Goal: Information Seeking & Learning: Learn about a topic

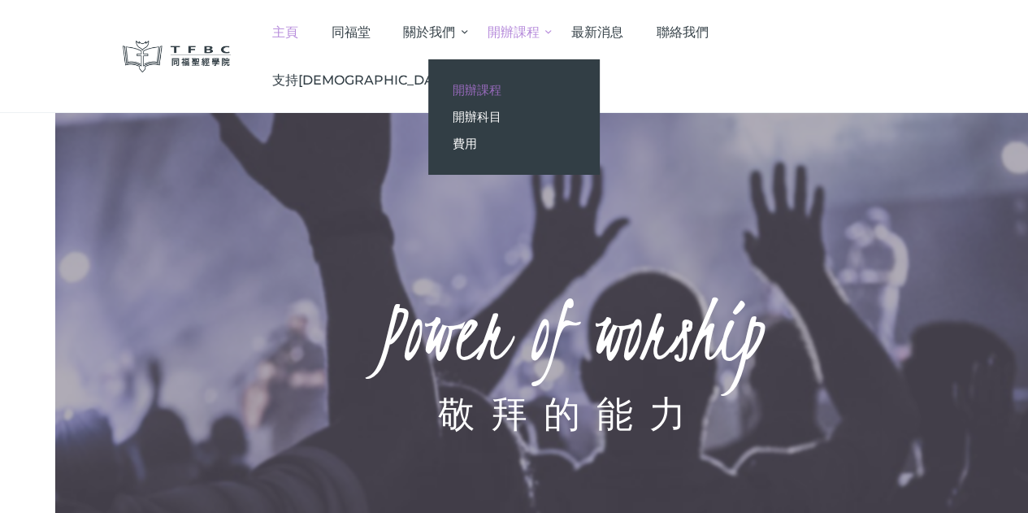
click at [501, 90] on span "開辦課程" at bounding box center [477, 89] width 49 height 15
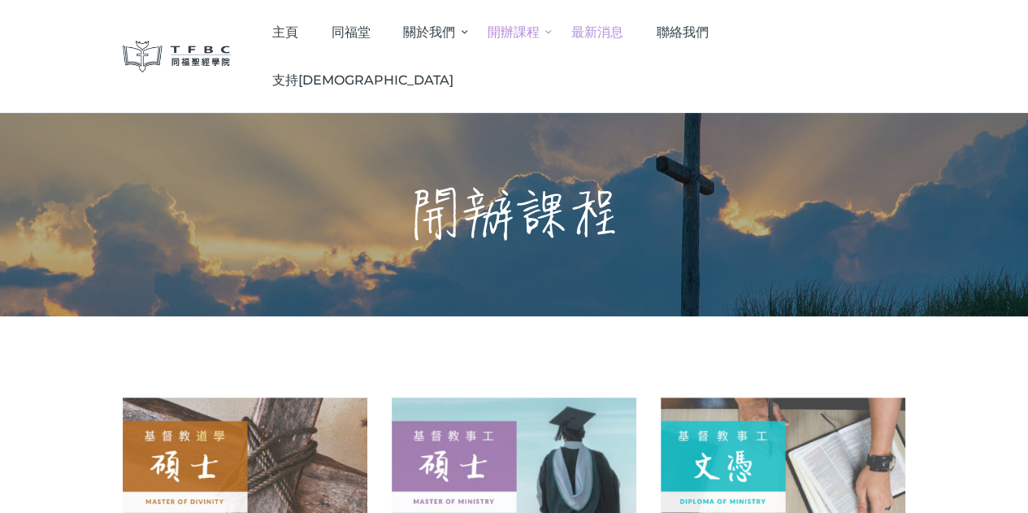
click at [623, 24] on span "最新消息" at bounding box center [597, 31] width 52 height 15
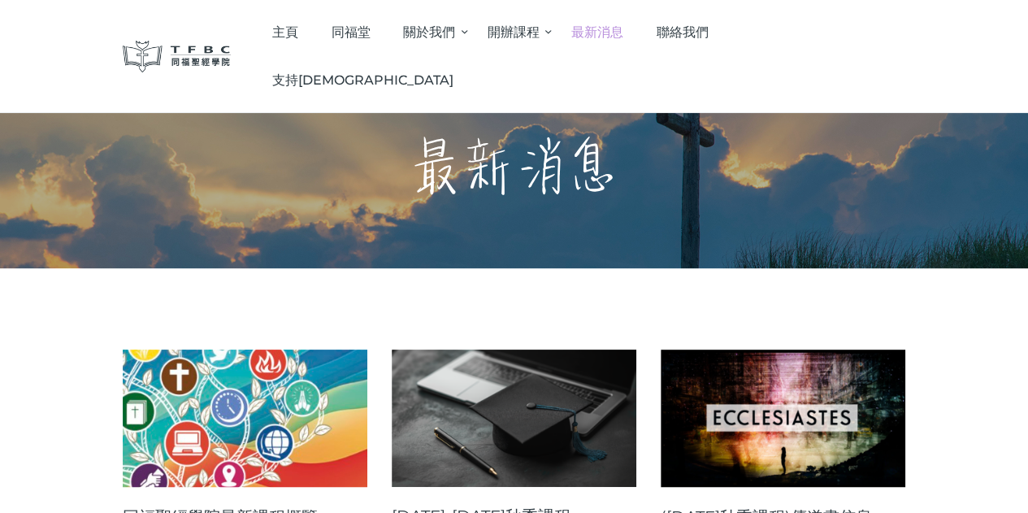
scroll to position [244, 0]
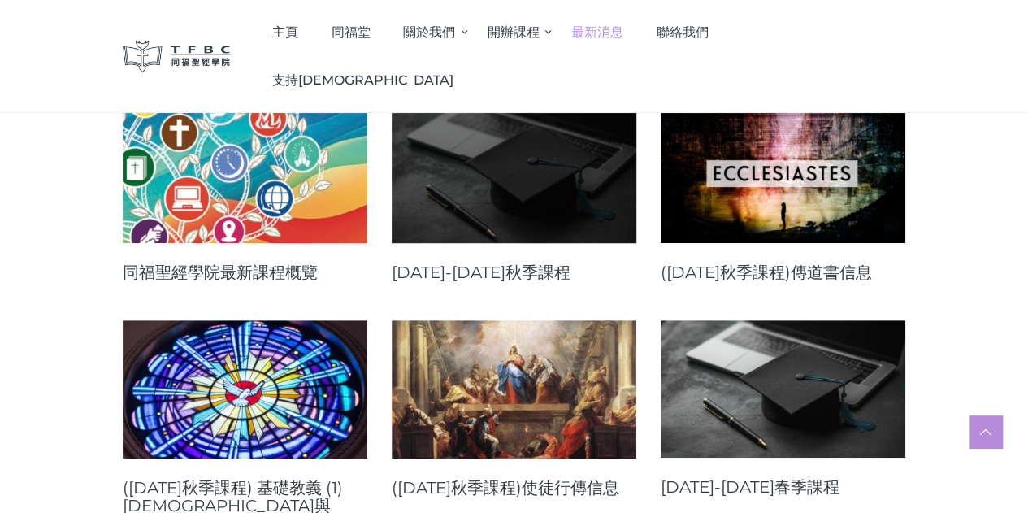
click at [514, 193] on link at bounding box center [514, 174] width 245 height 137
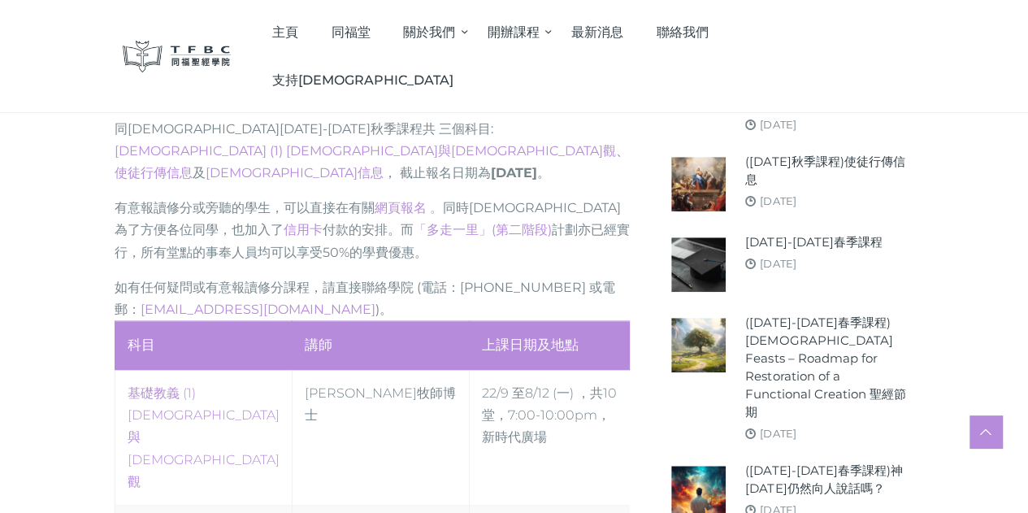
scroll to position [731, 0]
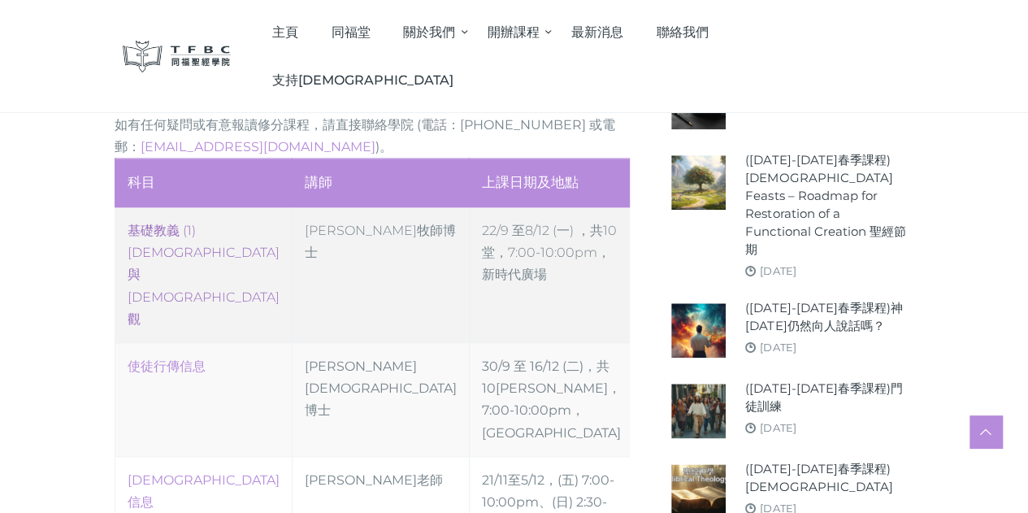
click at [129, 257] on link "‎基礎教義 (1) 聖靈觀與教會觀" at bounding box center [204, 275] width 152 height 104
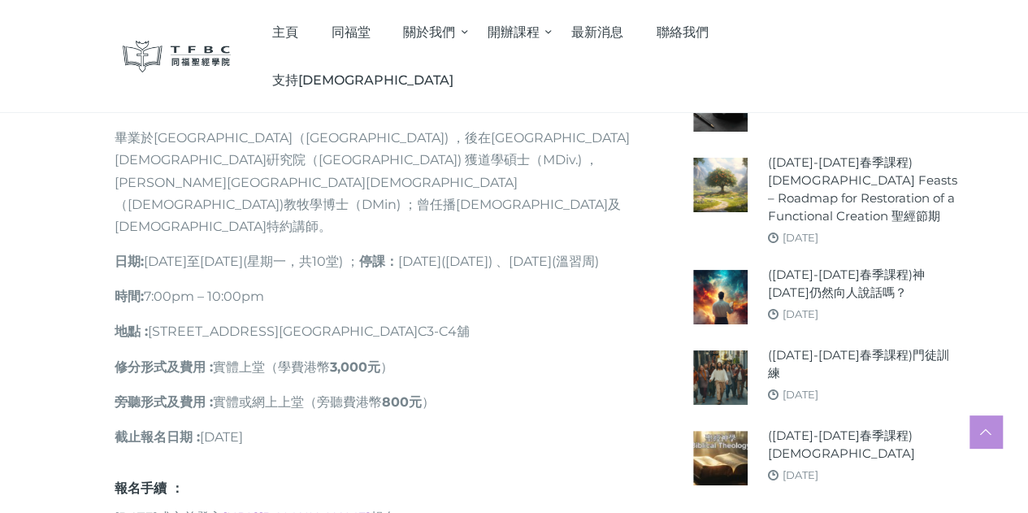
scroll to position [1057, 0]
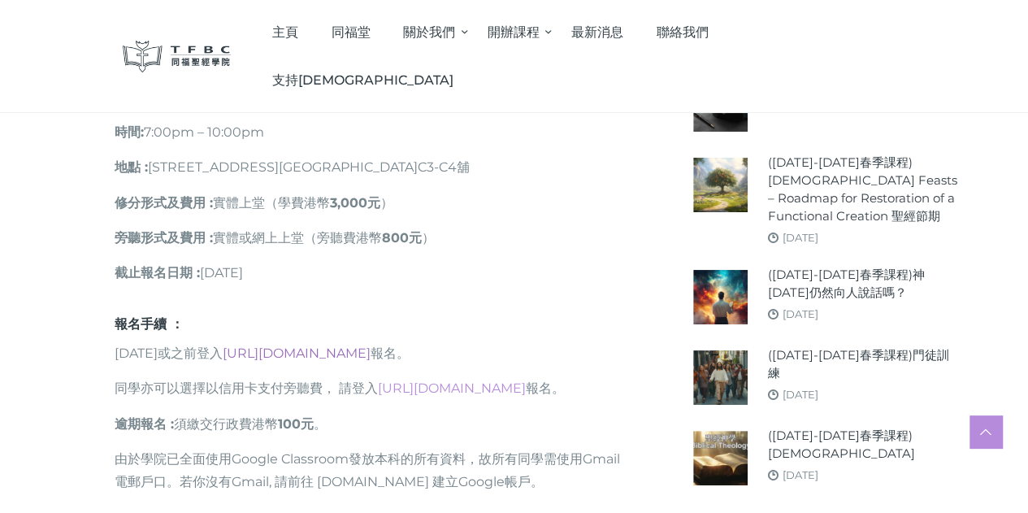
click at [289, 345] on link "https://go.tfbc.org.hk/2025F" at bounding box center [297, 352] width 148 height 15
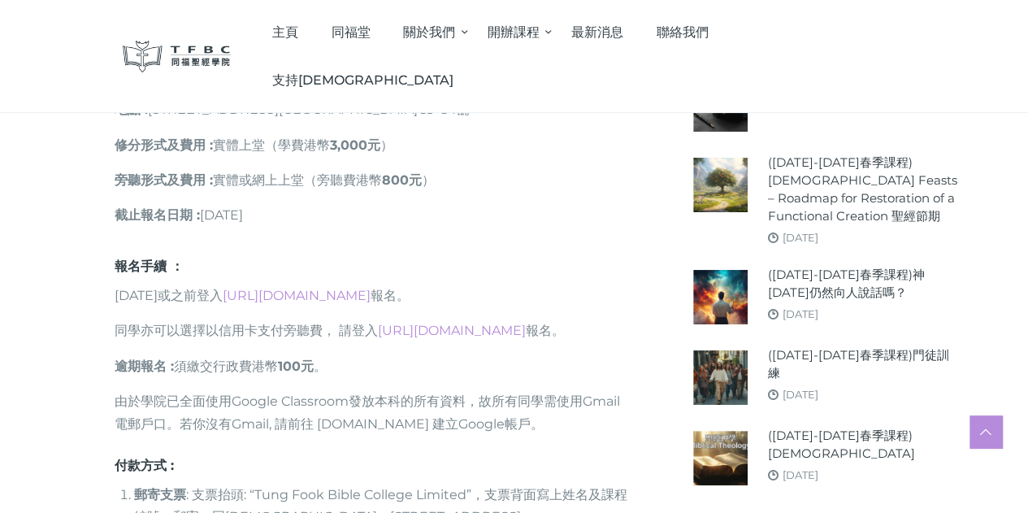
scroll to position [1219, 0]
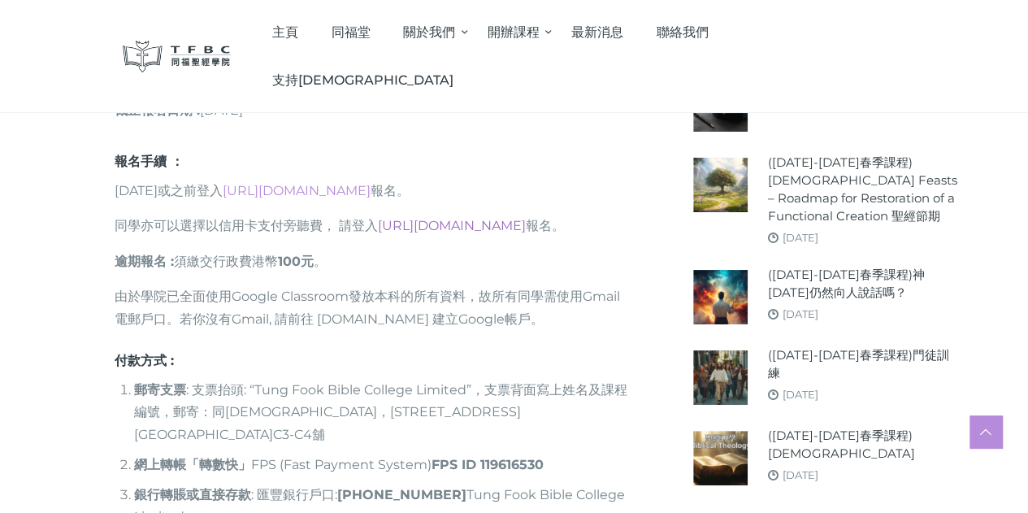
click at [484, 218] on link "[URL][DOMAIN_NAME]" at bounding box center [452, 225] width 148 height 15
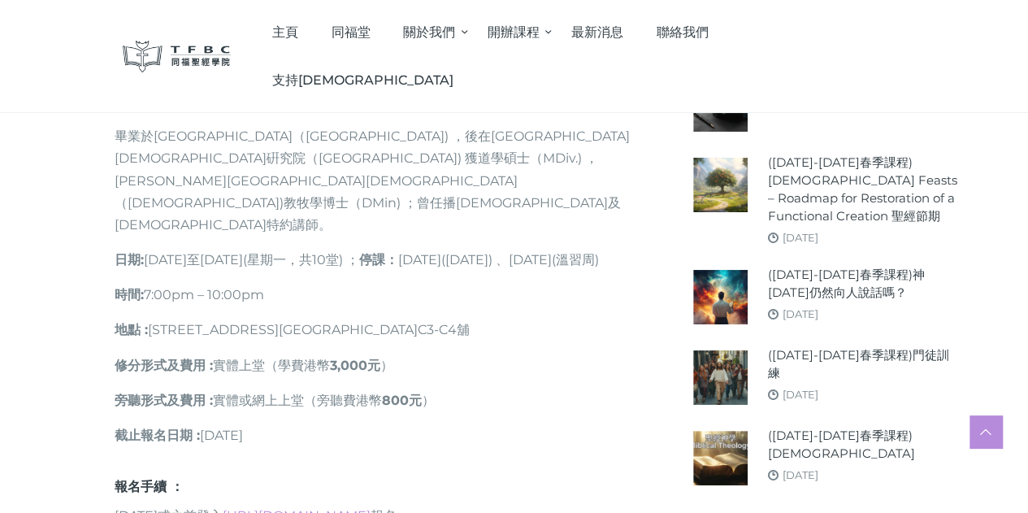
scroll to position [1057, 0]
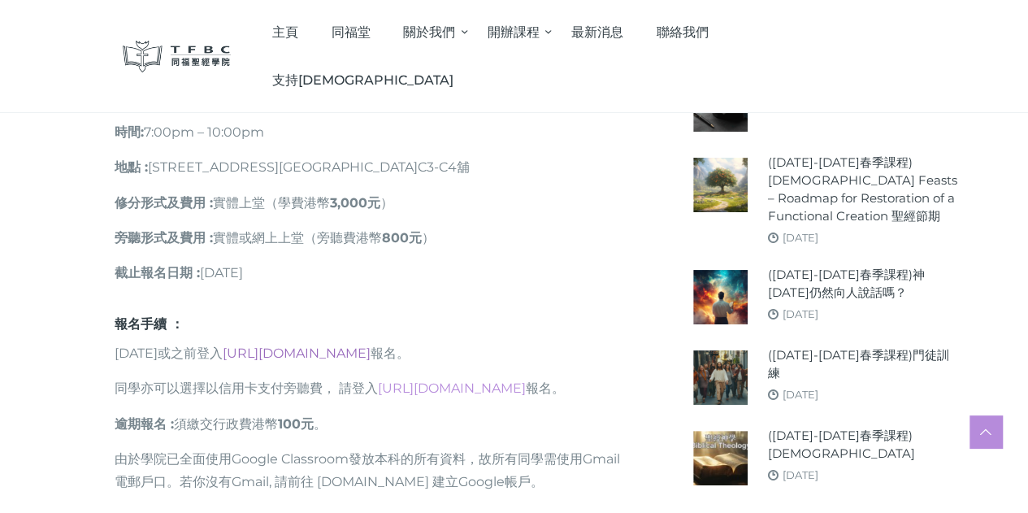
click at [306, 345] on link "https://go.tfbc.org.hk/2025F" at bounding box center [297, 352] width 148 height 15
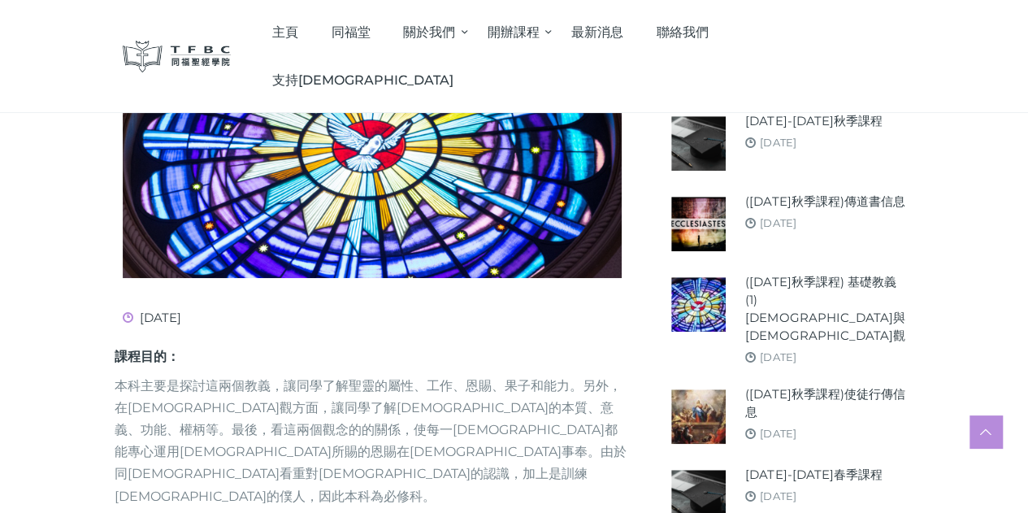
scroll to position [650, 0]
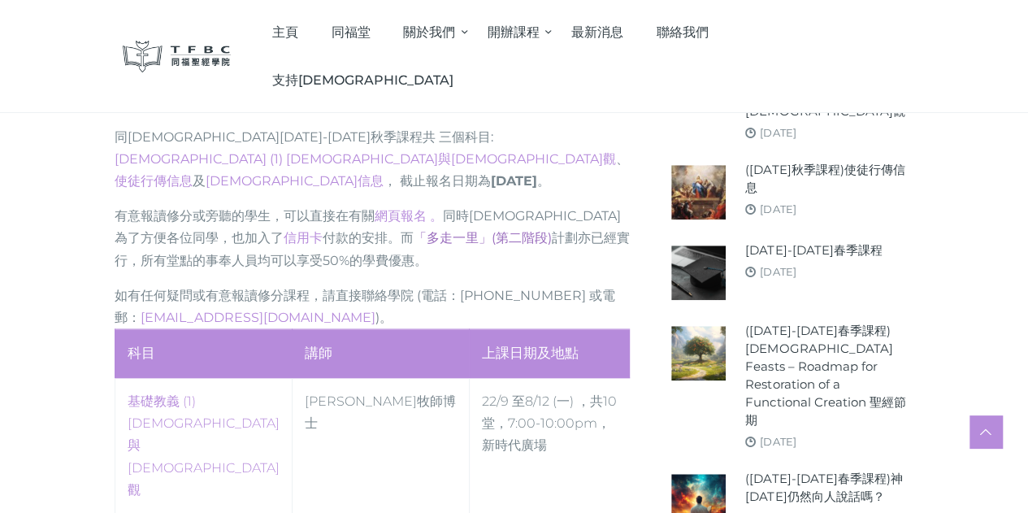
scroll to position [731, 0]
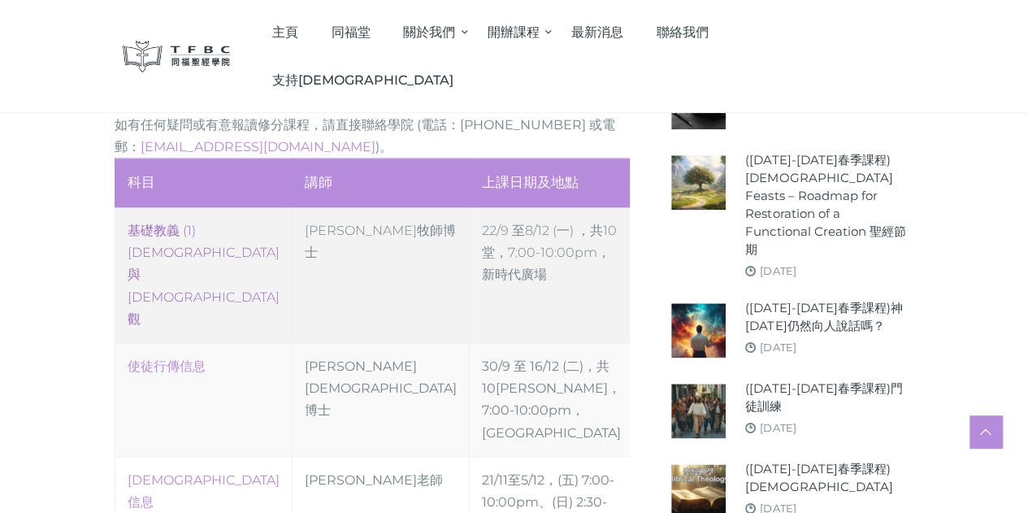
click at [158, 254] on link "‎基礎教義 (1) 聖靈觀與教會觀" at bounding box center [204, 275] width 152 height 104
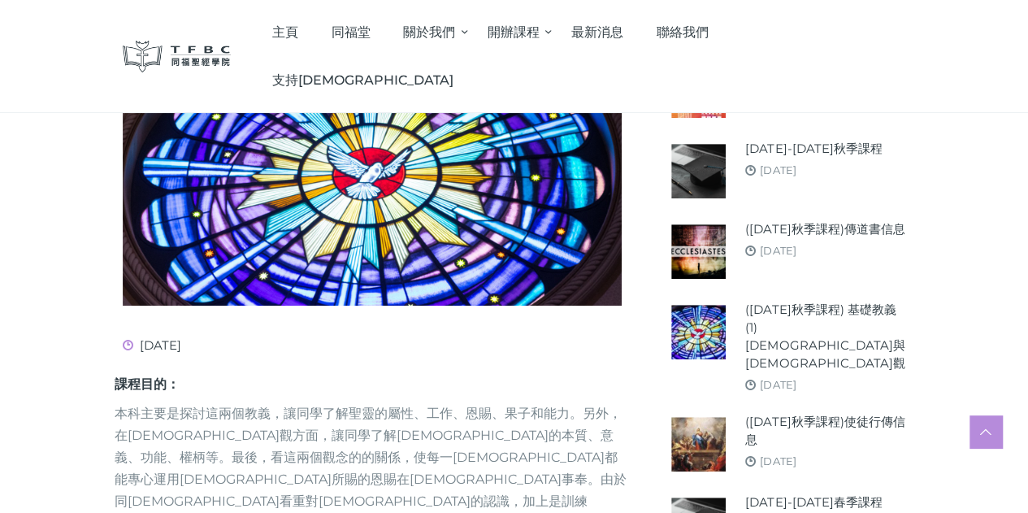
scroll to position [488, 0]
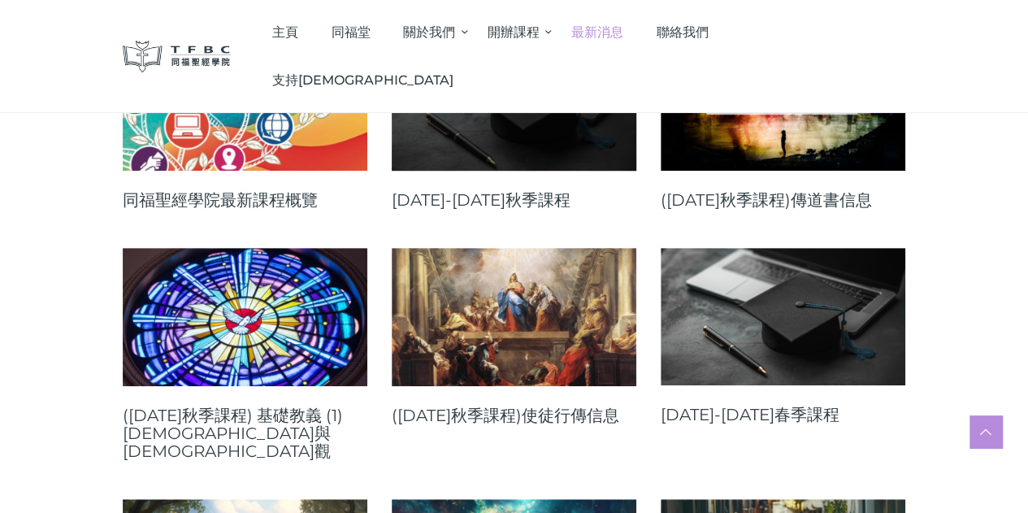
scroll to position [244, 0]
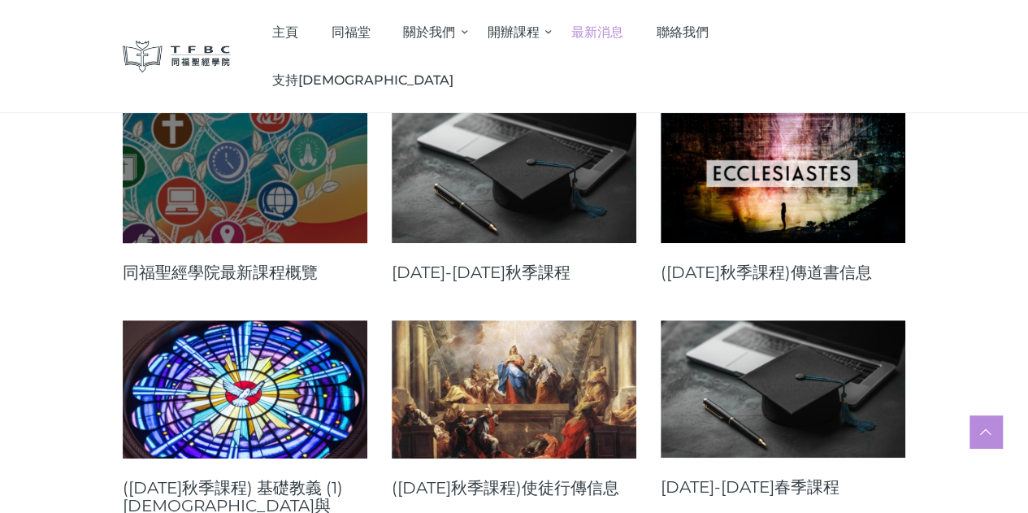
click at [208, 206] on link at bounding box center [245, 174] width 245 height 137
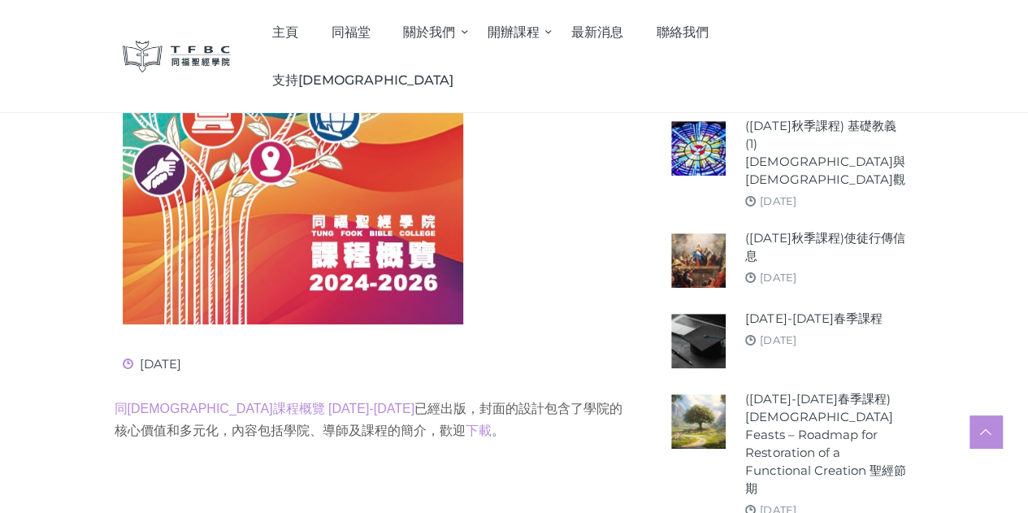
scroll to position [488, 0]
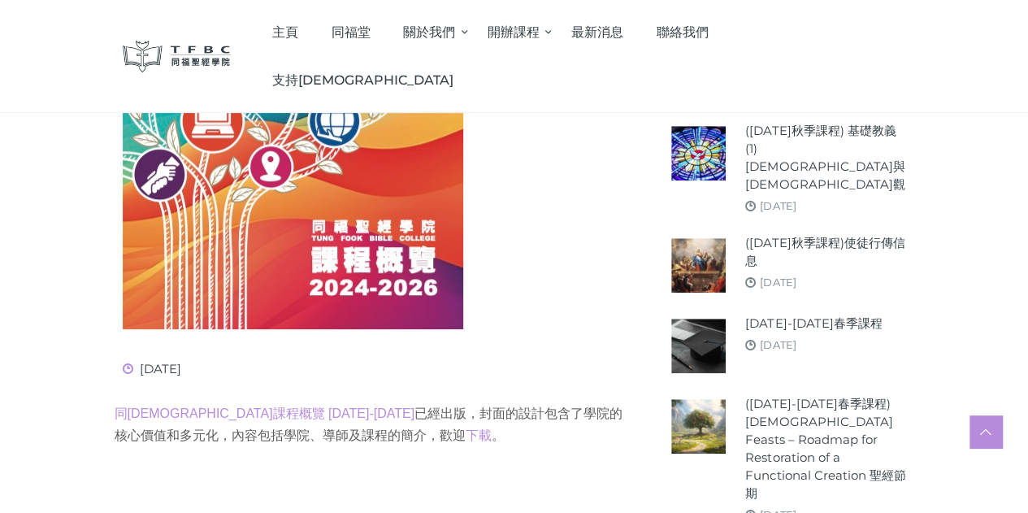
click at [253, 193] on img at bounding box center [293, 88] width 341 height 484
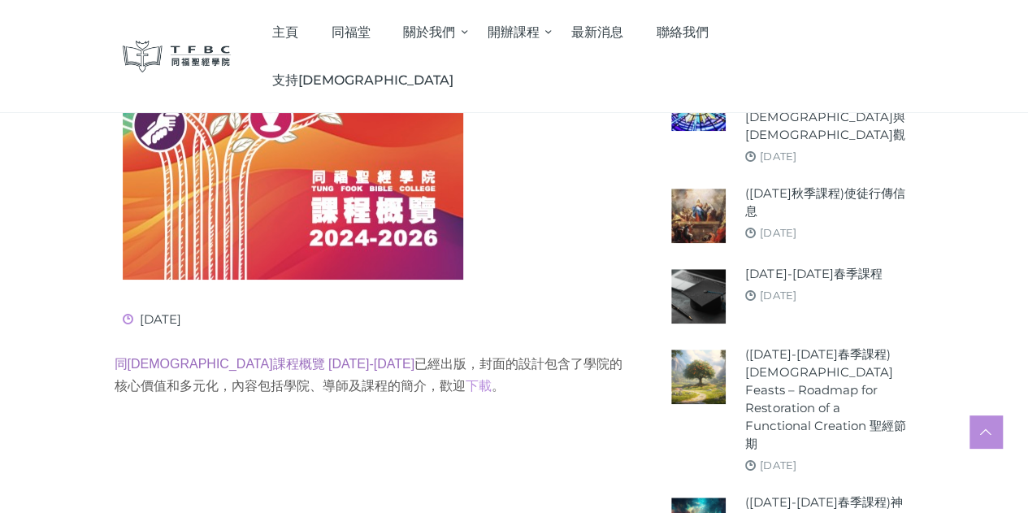
scroll to position [650, 0]
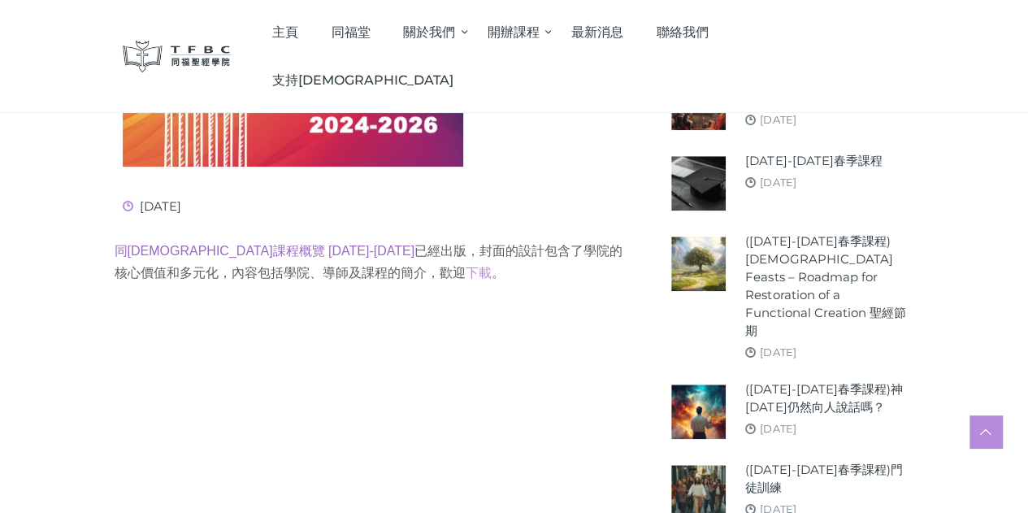
click at [163, 258] on link "同福聖經學院課程概覽 2024-2026" at bounding box center [265, 251] width 301 height 14
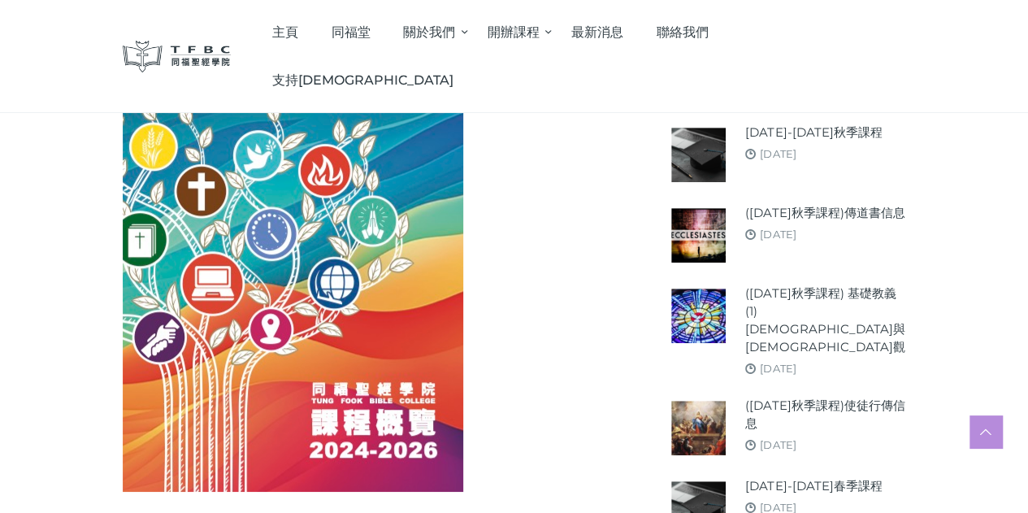
scroll to position [163, 0]
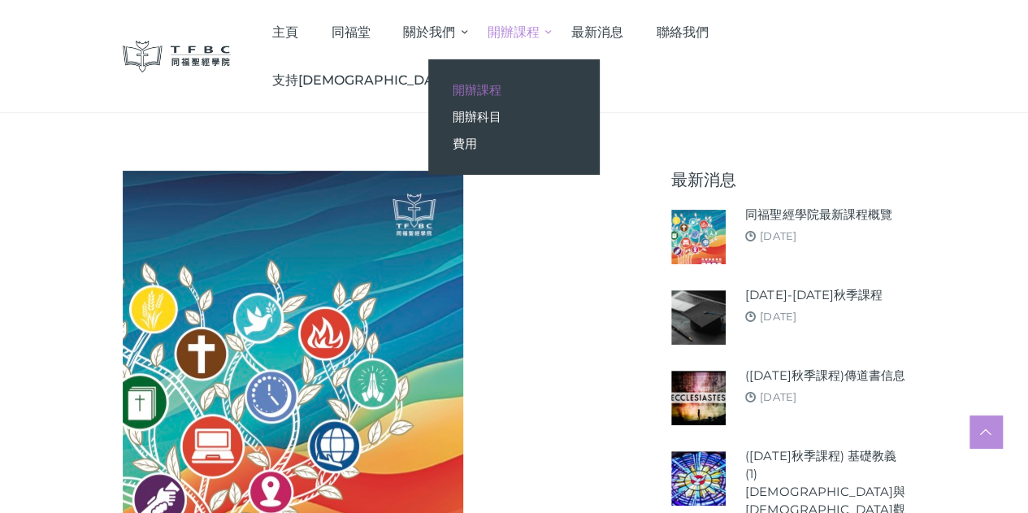
click at [501, 86] on span "開辦課程" at bounding box center [477, 89] width 49 height 15
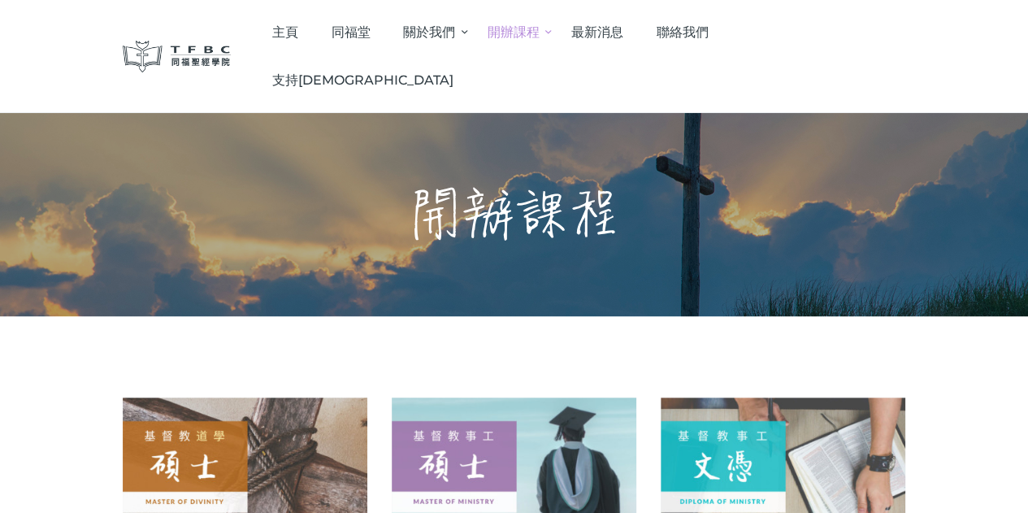
click at [623, 31] on span "最新消息" at bounding box center [597, 31] width 52 height 15
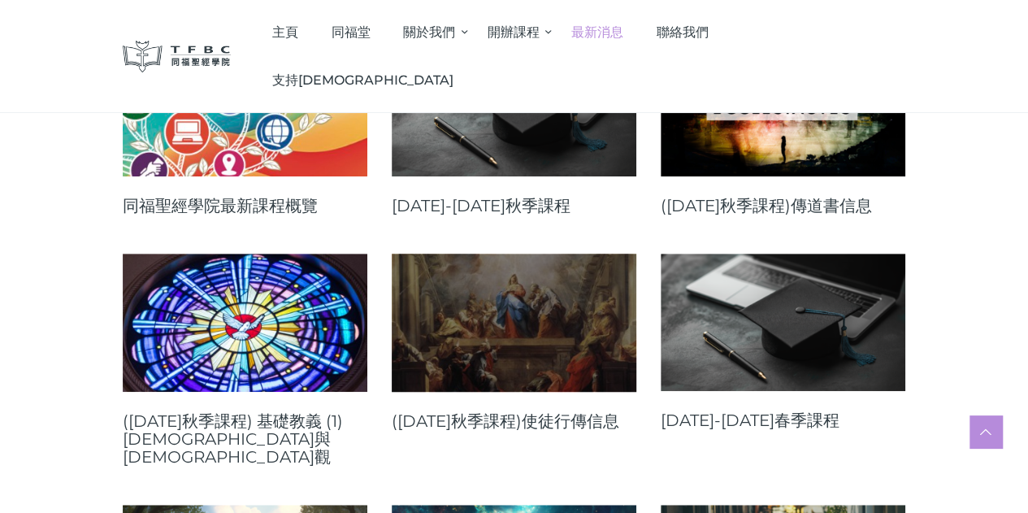
scroll to position [488, 0]
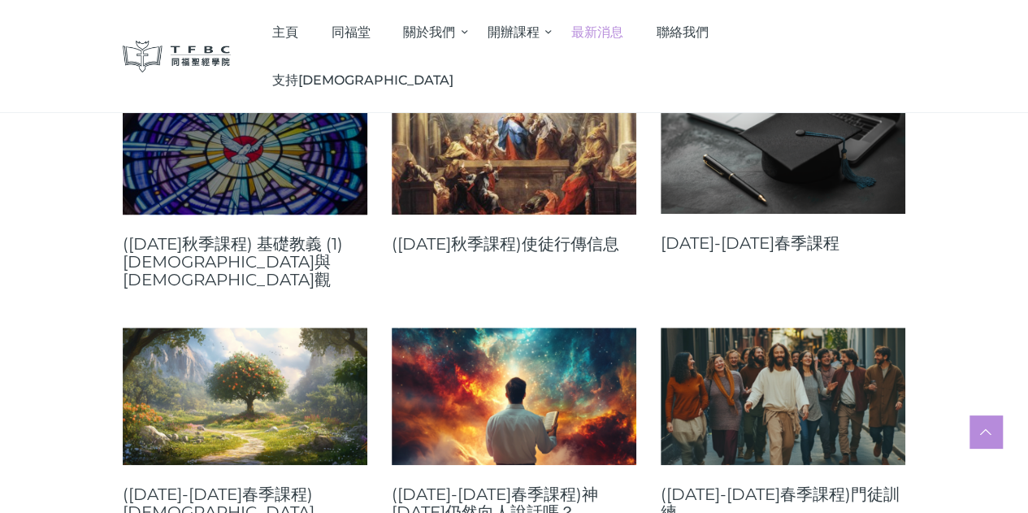
click at [210, 214] on link at bounding box center [245, 144] width 245 height 137
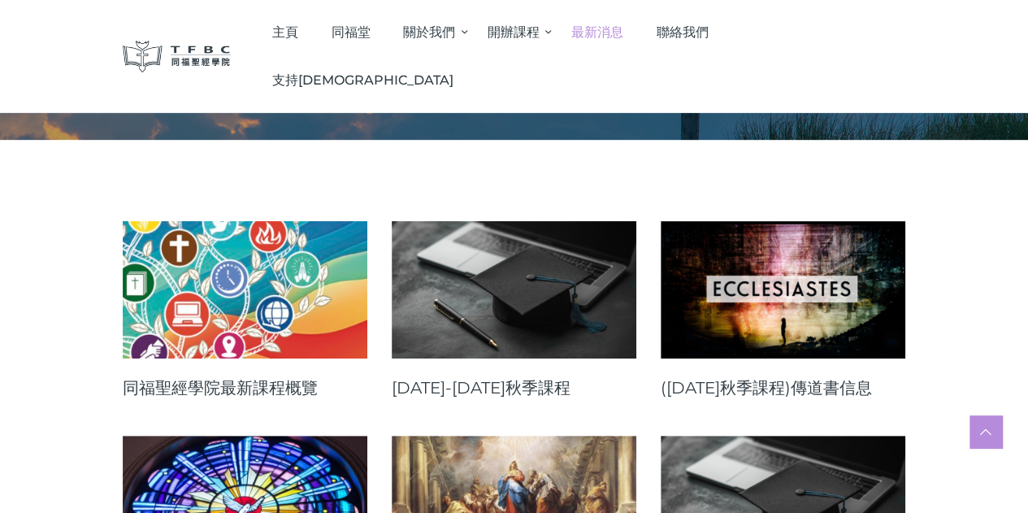
scroll to position [81, 0]
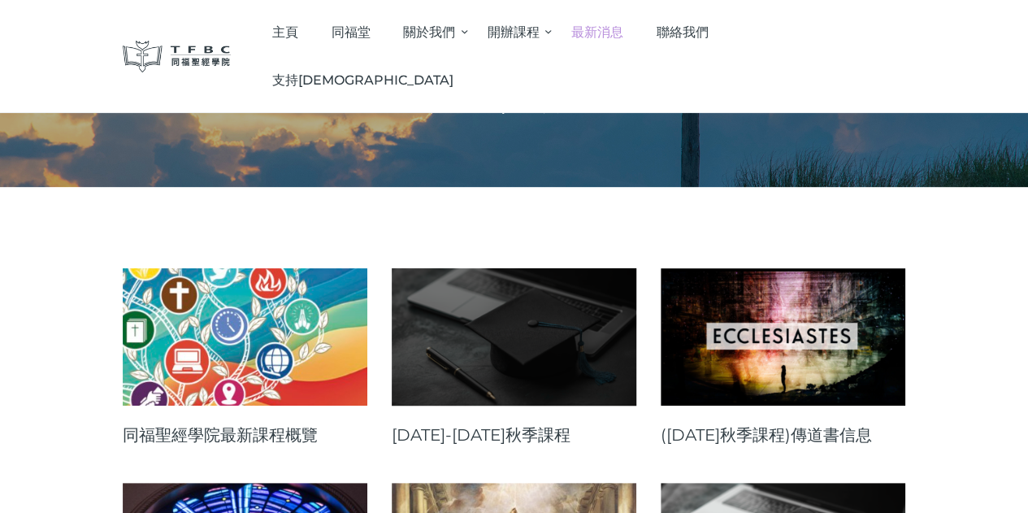
click at [562, 399] on link at bounding box center [514, 336] width 245 height 137
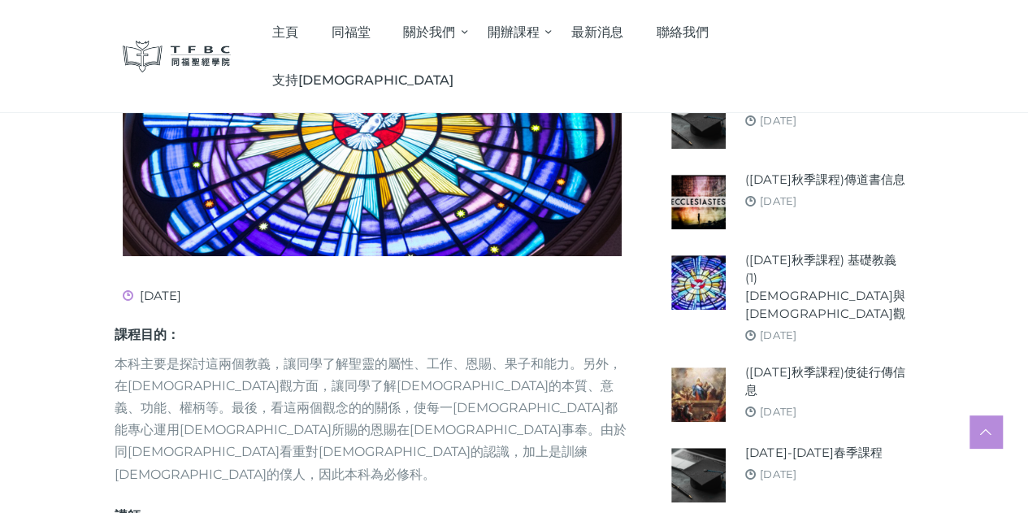
scroll to position [569, 0]
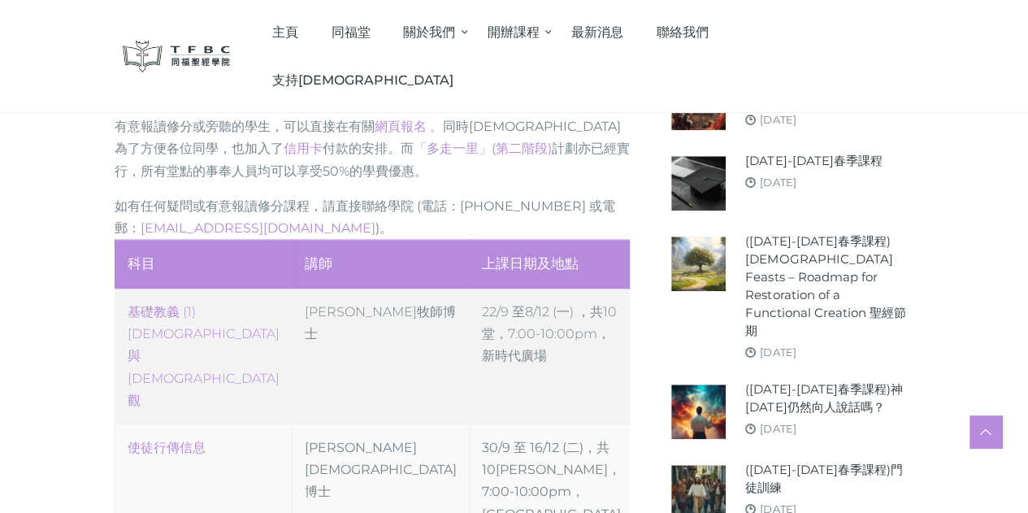
scroll to position [731, 0]
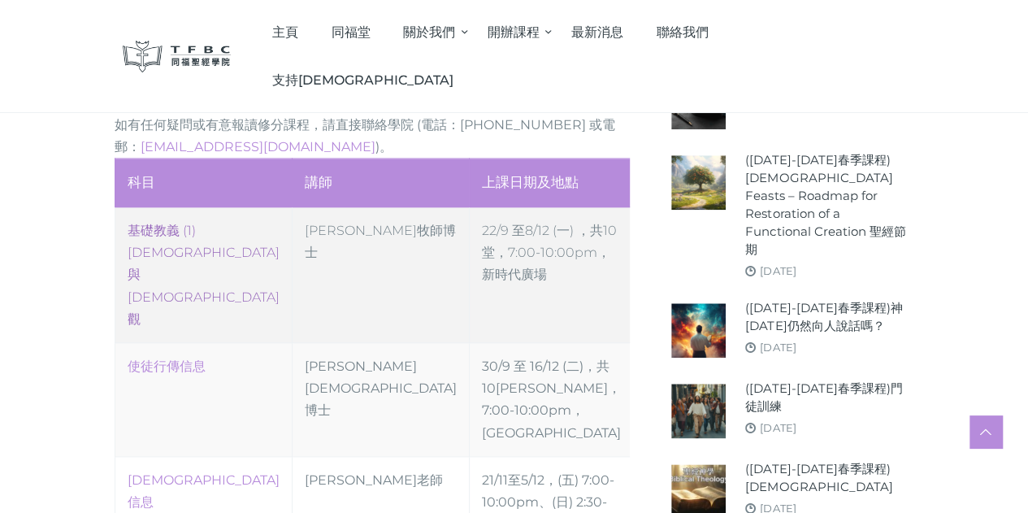
click at [148, 261] on link "‎基礎教義 (1) [DEMOGRAPHIC_DATA]與[DEMOGRAPHIC_DATA]觀" at bounding box center [204, 275] width 152 height 104
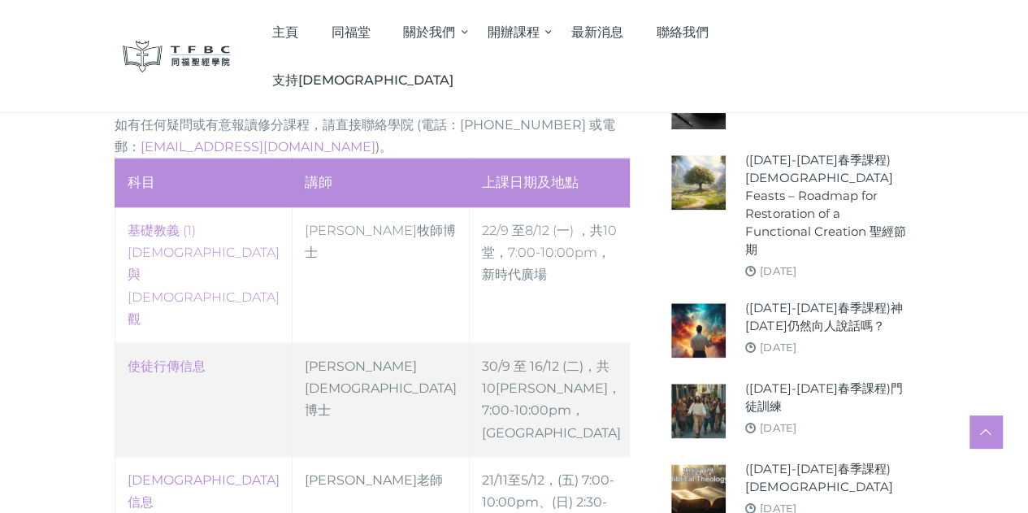
click at [469, 343] on td "30/9 至 16/12 (二)，共10堂 ，7:00-10:00pm，高威樓C Hall" at bounding box center [551, 400] width 164 height 114
click at [128, 358] on link "使徒行傳信息" at bounding box center [167, 365] width 78 height 15
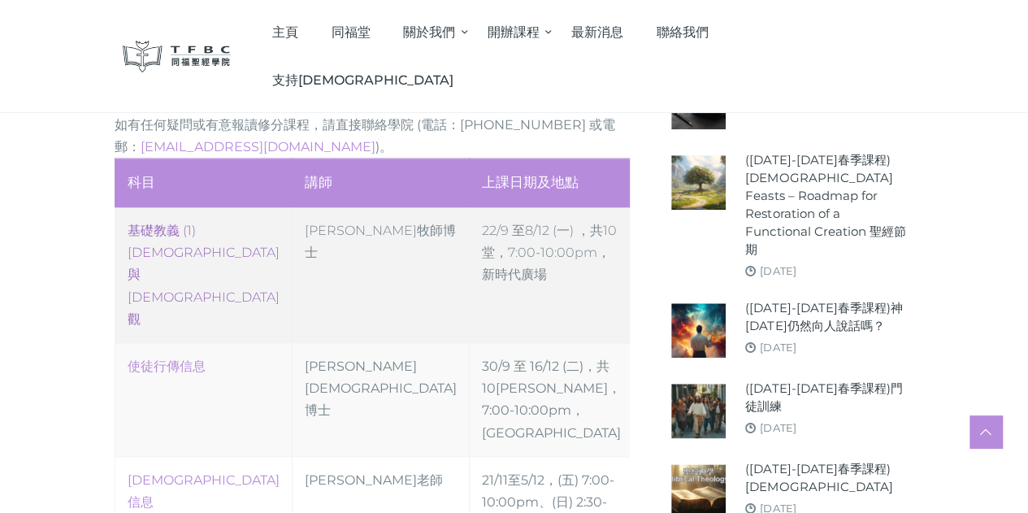
click at [198, 258] on link "‎基礎教義 (1) 聖靈觀與教會觀" at bounding box center [204, 275] width 152 height 104
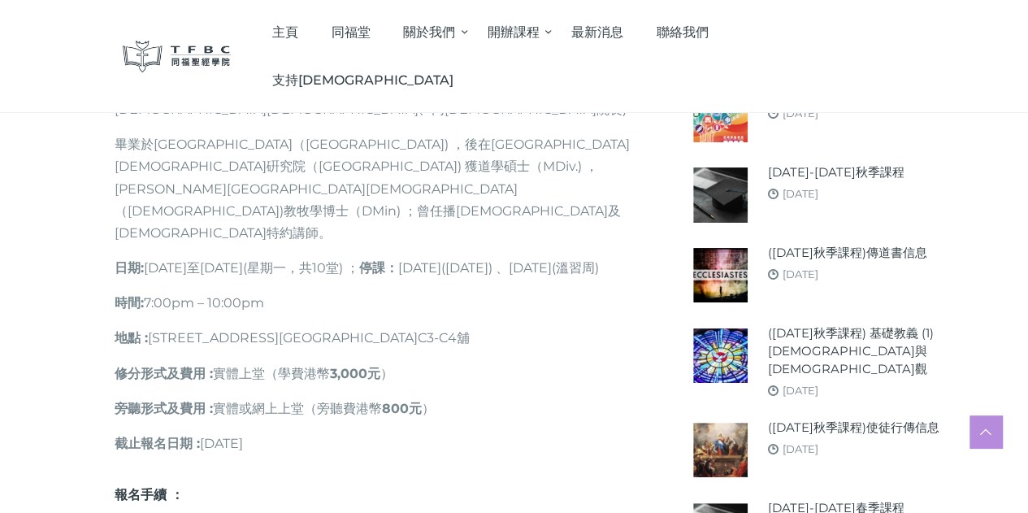
scroll to position [731, 0]
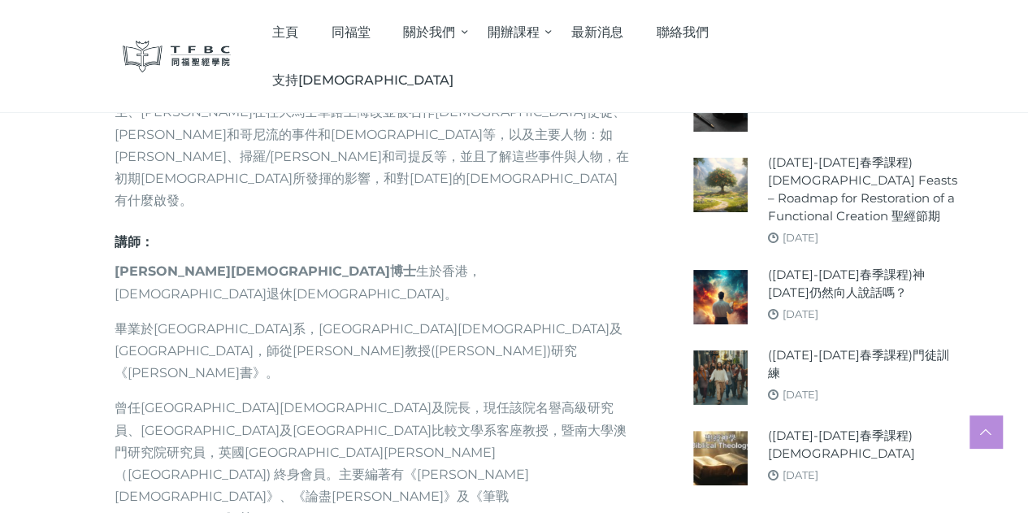
scroll to position [1138, 0]
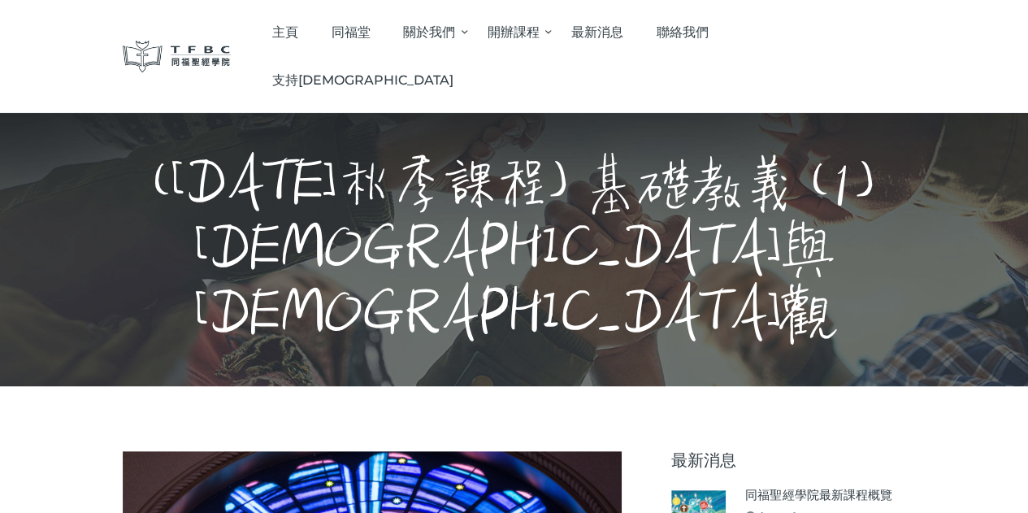
click at [593, 204] on h1 "([DATE]秋季課程) 基礎教義 (1) [DEMOGRAPHIC_DATA]與[DEMOGRAPHIC_DATA]觀" at bounding box center [514, 249] width 926 height 195
click at [623, 26] on span "最新消息" at bounding box center [597, 31] width 52 height 15
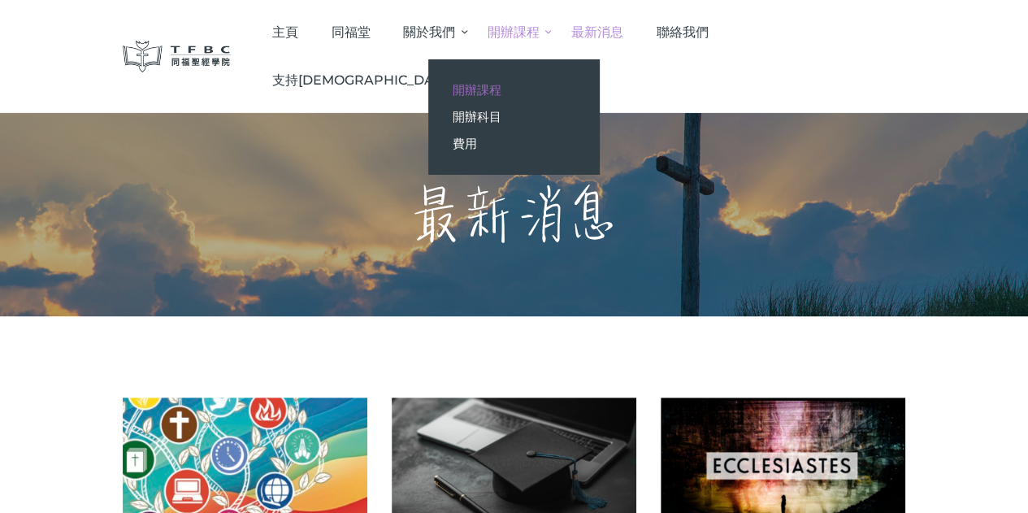
click at [501, 84] on span "開辦課程" at bounding box center [477, 89] width 49 height 15
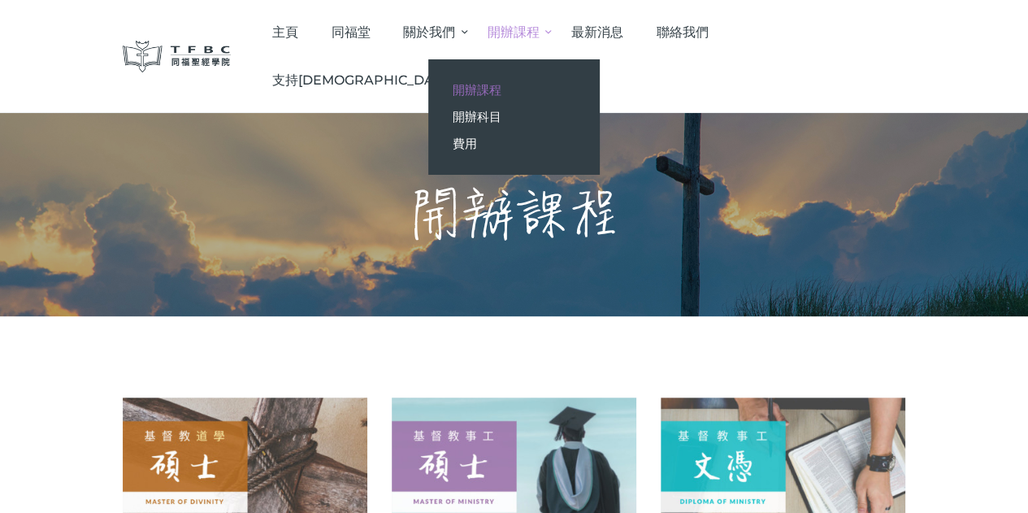
click at [623, 27] on span "最新消息" at bounding box center [597, 31] width 52 height 15
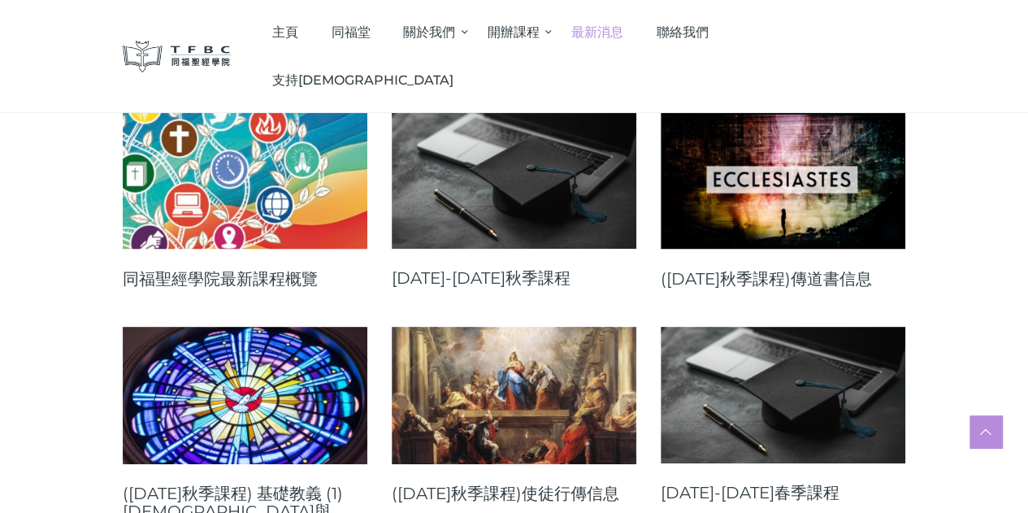
scroll to position [325, 0]
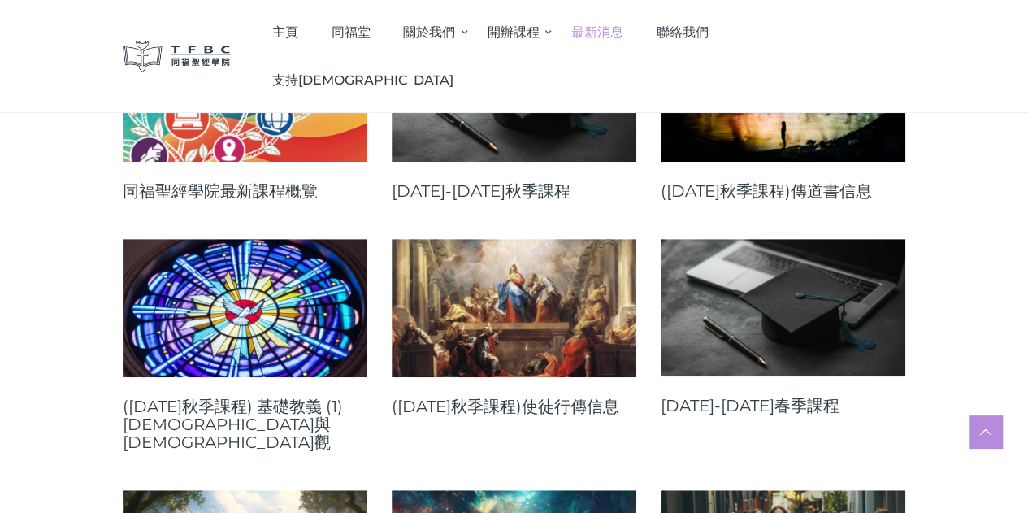
click at [506, 200] on link "2025-26年秋季課程" at bounding box center [514, 191] width 245 height 18
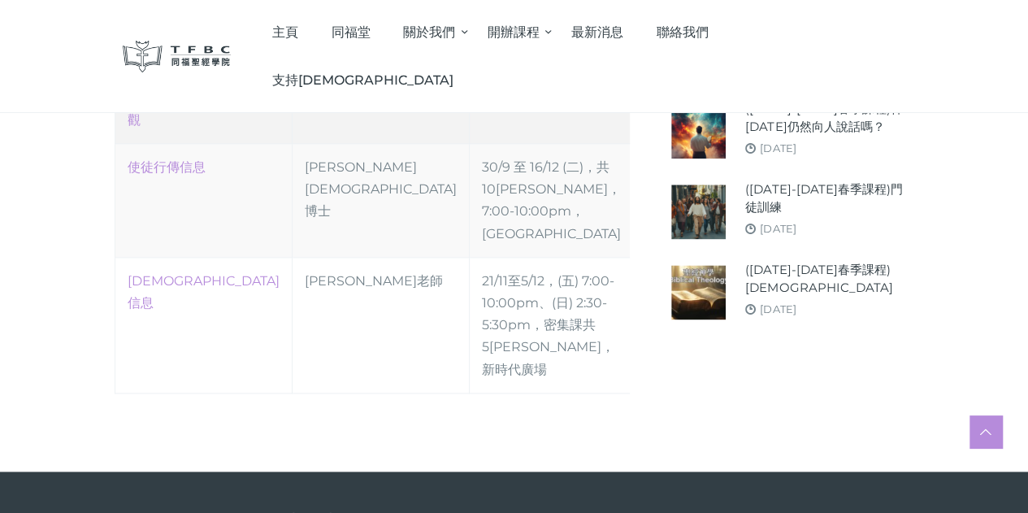
scroll to position [812, 0]
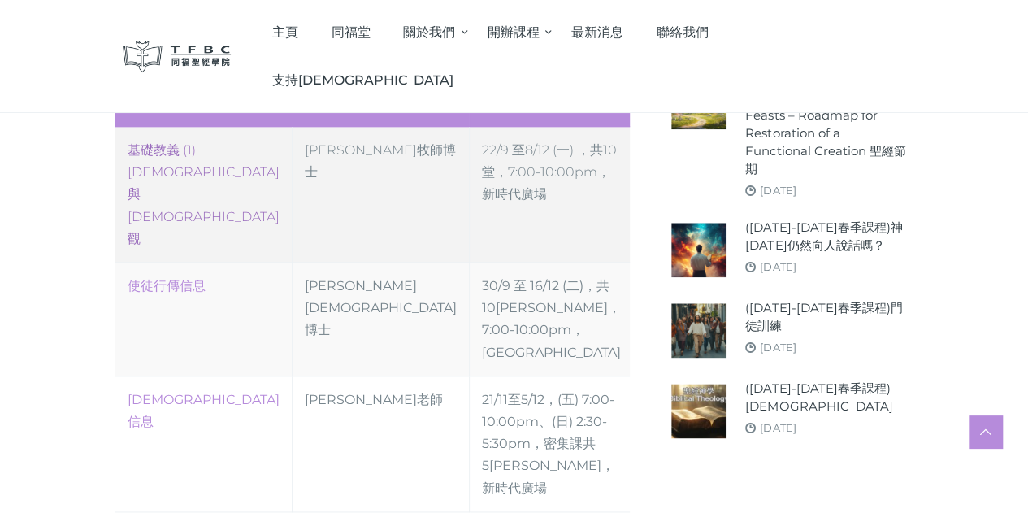
click at [195, 172] on link "‎基礎教義 (1) [DEMOGRAPHIC_DATA]與[DEMOGRAPHIC_DATA]觀" at bounding box center [204, 194] width 152 height 104
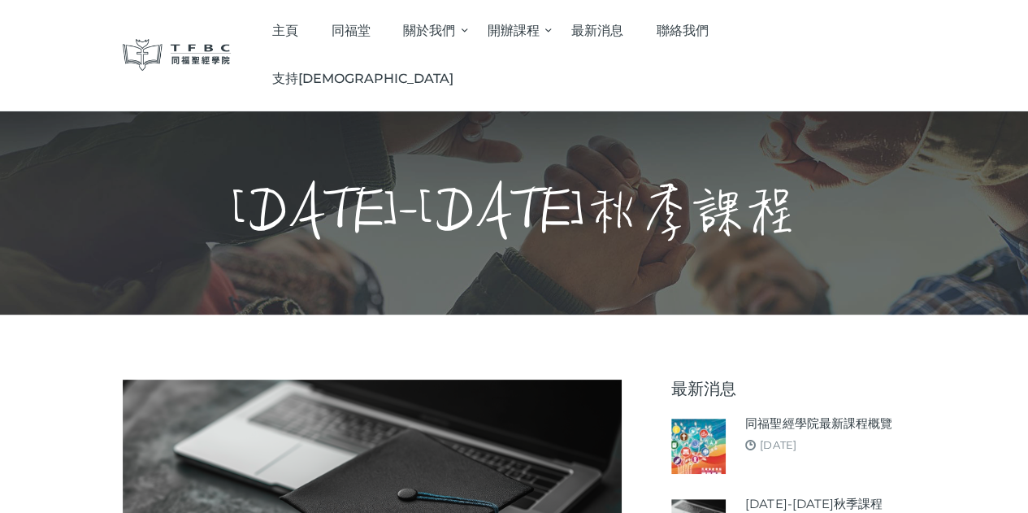
scroll to position [0, 0]
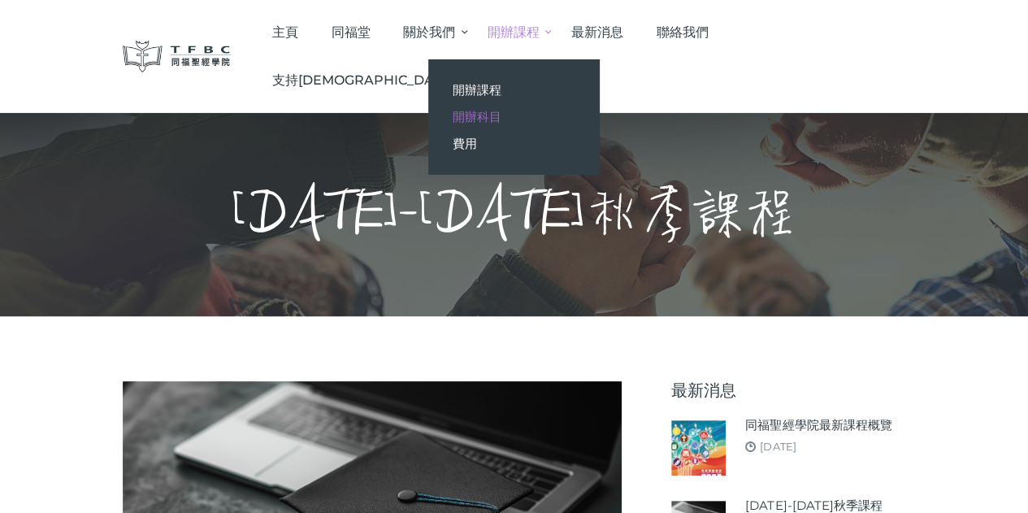
click at [501, 116] on span "開辦科目" at bounding box center [477, 116] width 49 height 15
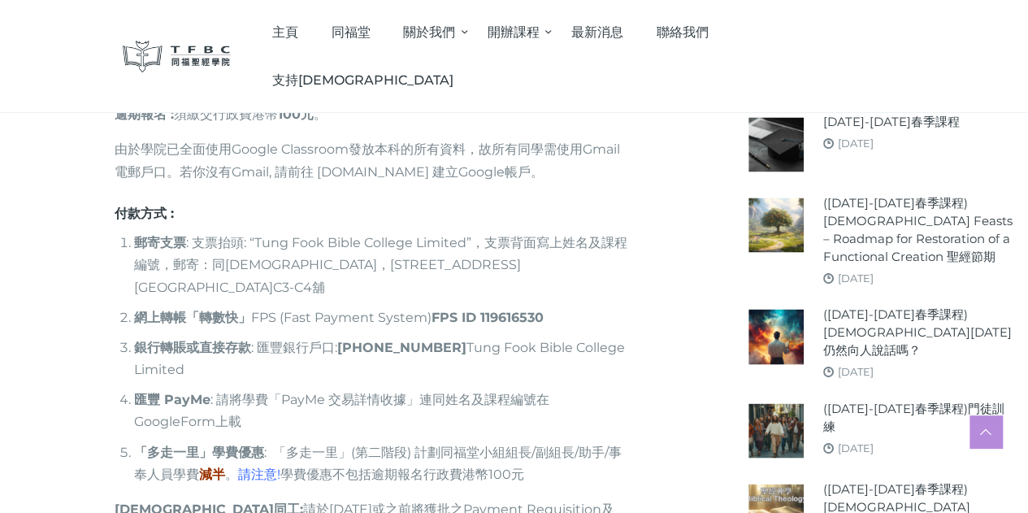
scroll to position [1122, 0]
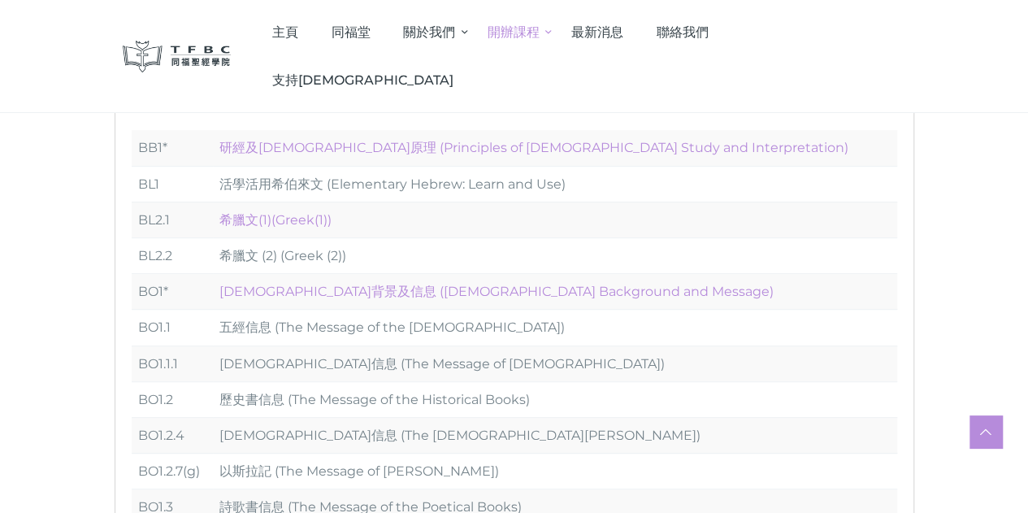
scroll to position [81, 0]
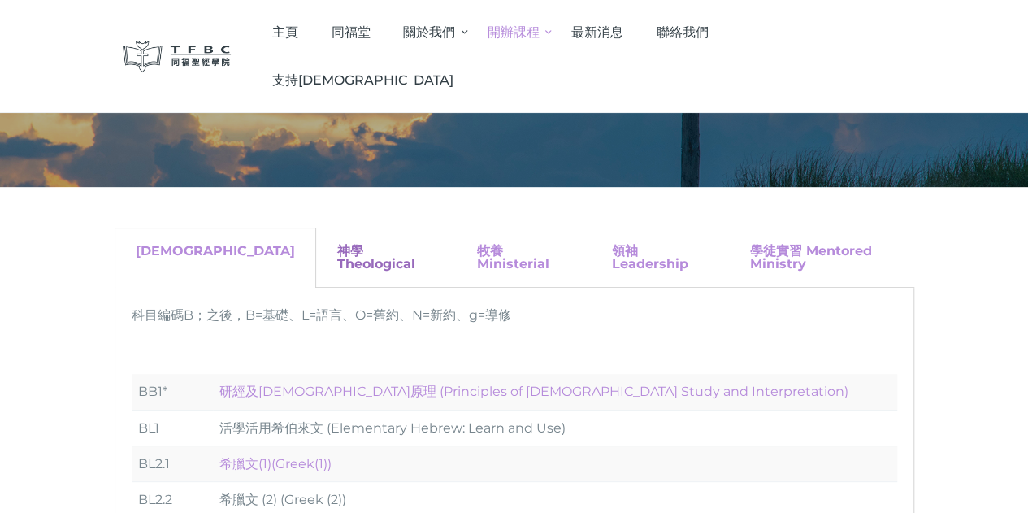
click at [337, 250] on link "神學 Theological" at bounding box center [376, 257] width 78 height 28
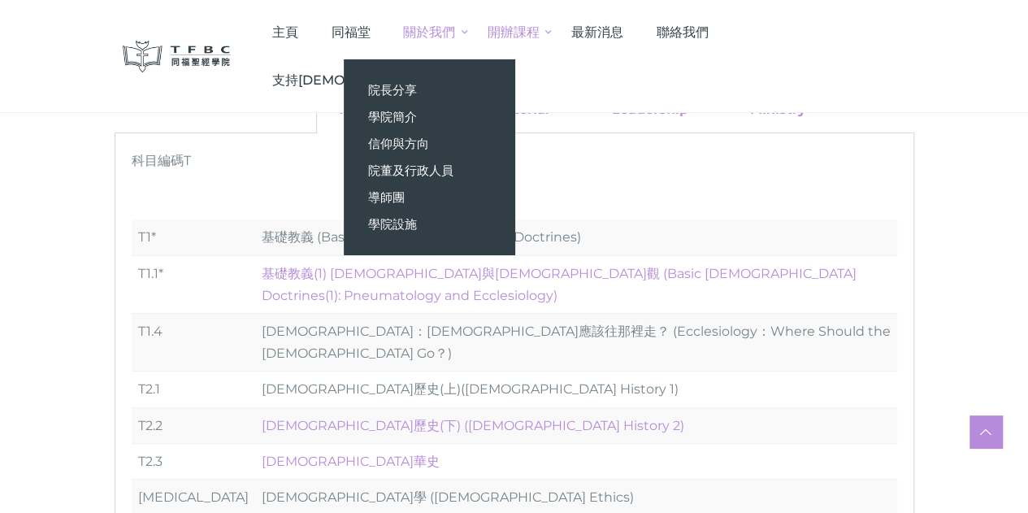
scroll to position [163, 0]
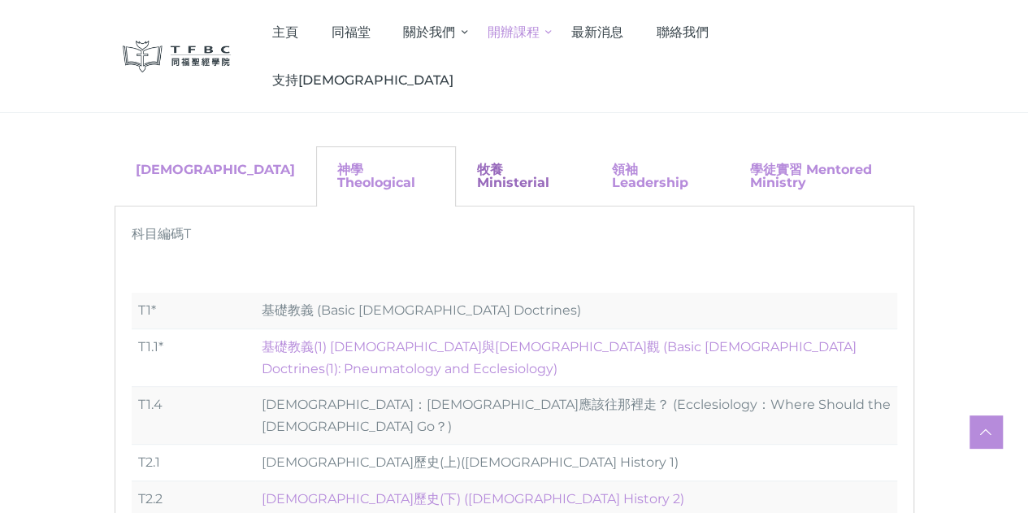
click at [477, 165] on link "牧養 Ministerial" at bounding box center [513, 176] width 72 height 28
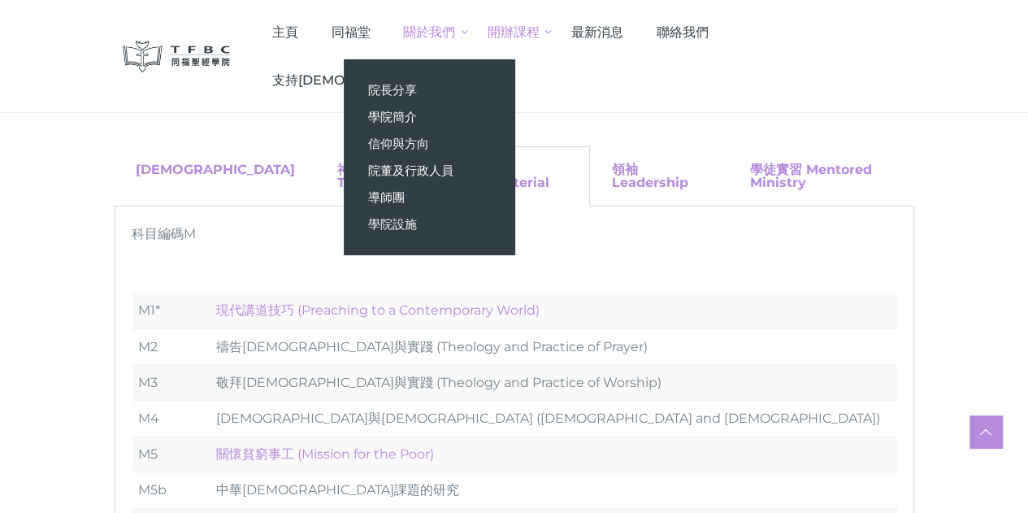
click at [772, 306] on td "現代講道技巧 (Preaching to a Contemporary World)" at bounding box center [554, 311] width 688 height 36
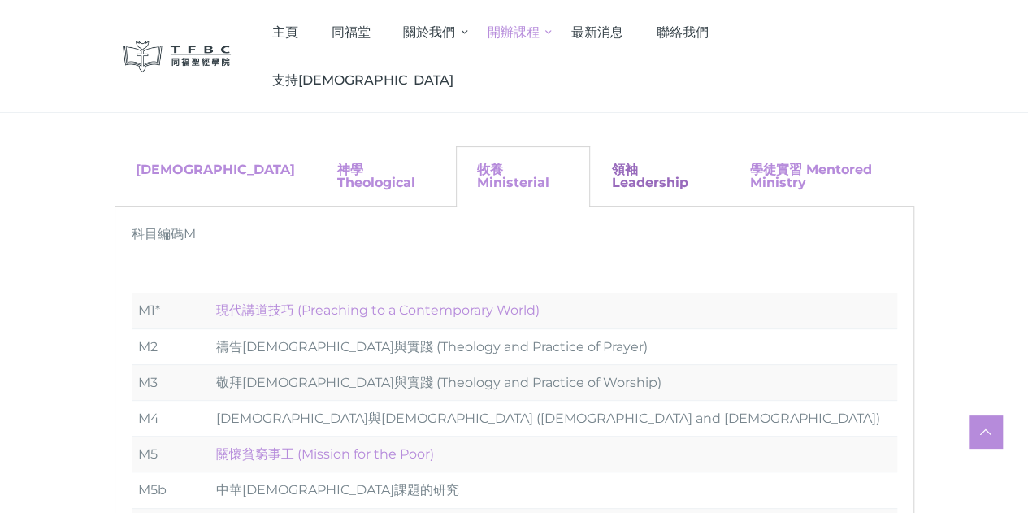
click at [611, 164] on link "領袖 Leadership" at bounding box center [649, 176] width 76 height 28
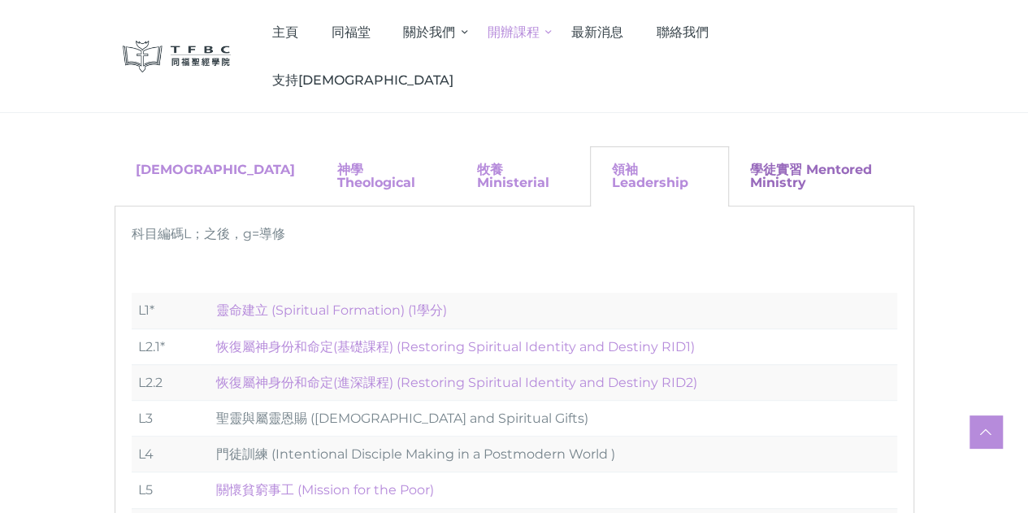
click at [750, 168] on link "學徒實習 Mentored Ministry" at bounding box center [811, 176] width 122 height 28
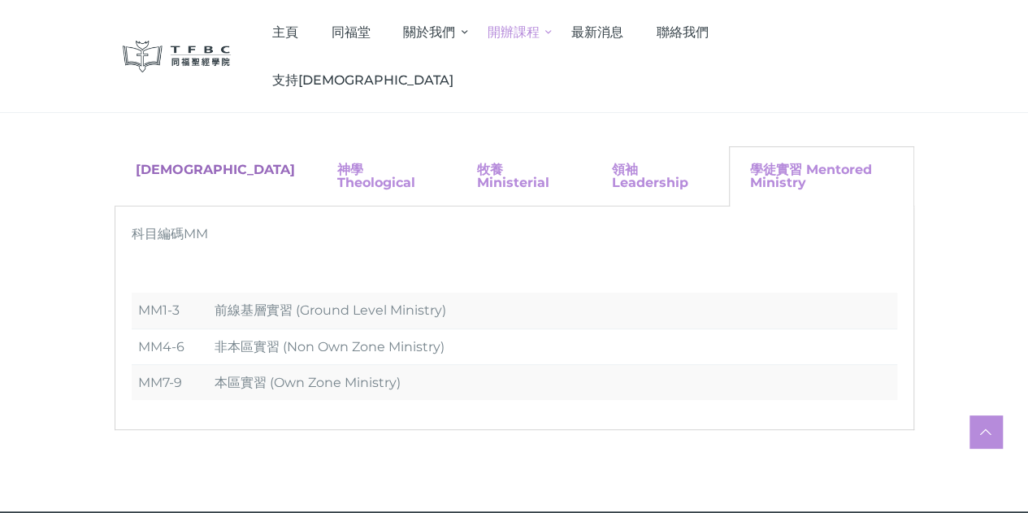
click at [148, 171] on link "[DEMOGRAPHIC_DATA]" at bounding box center [215, 169] width 159 height 15
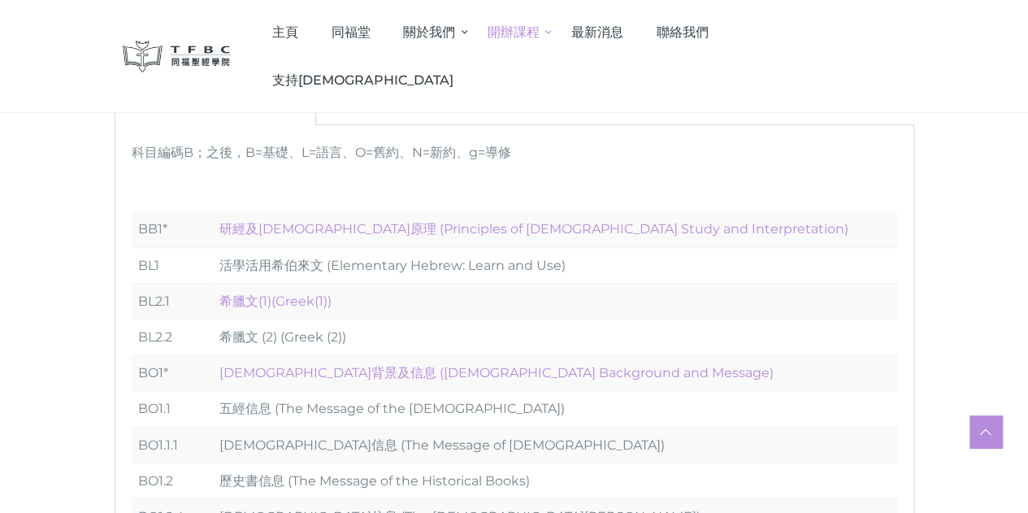
scroll to position [81, 0]
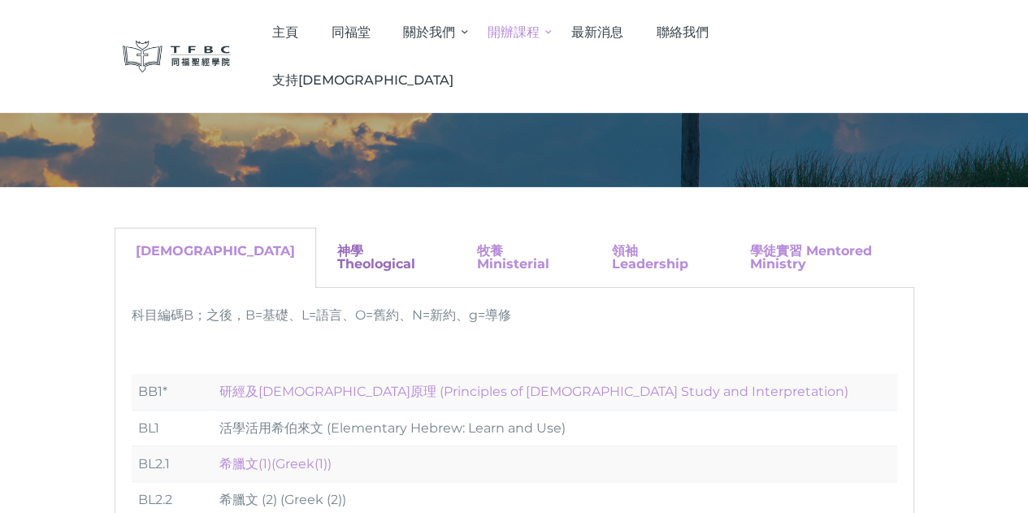
click at [337, 245] on link "神學 Theological" at bounding box center [376, 257] width 78 height 28
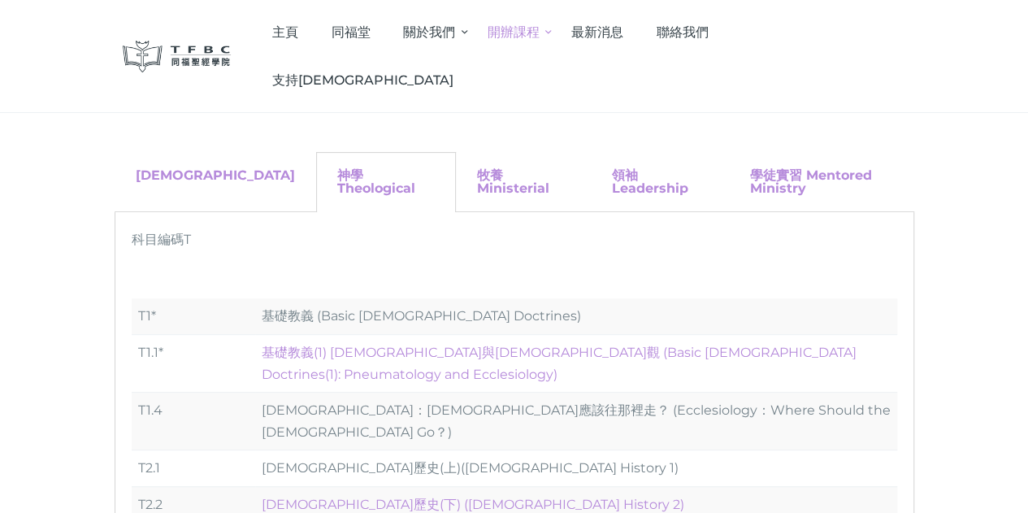
scroll to position [244, 0]
